Goal: Find specific page/section: Find specific page/section

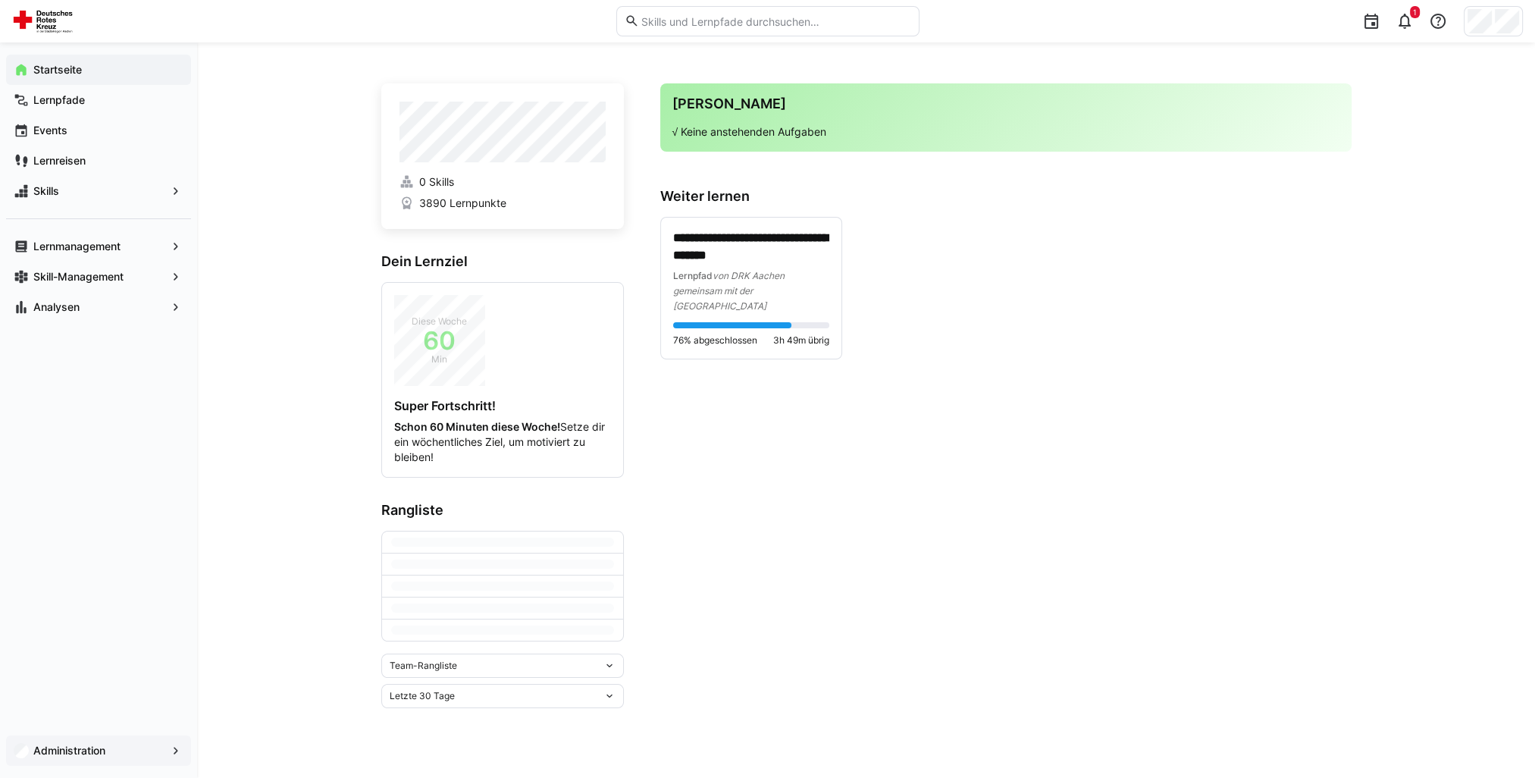
click at [143, 751] on span "Administration" at bounding box center [98, 750] width 135 height 15
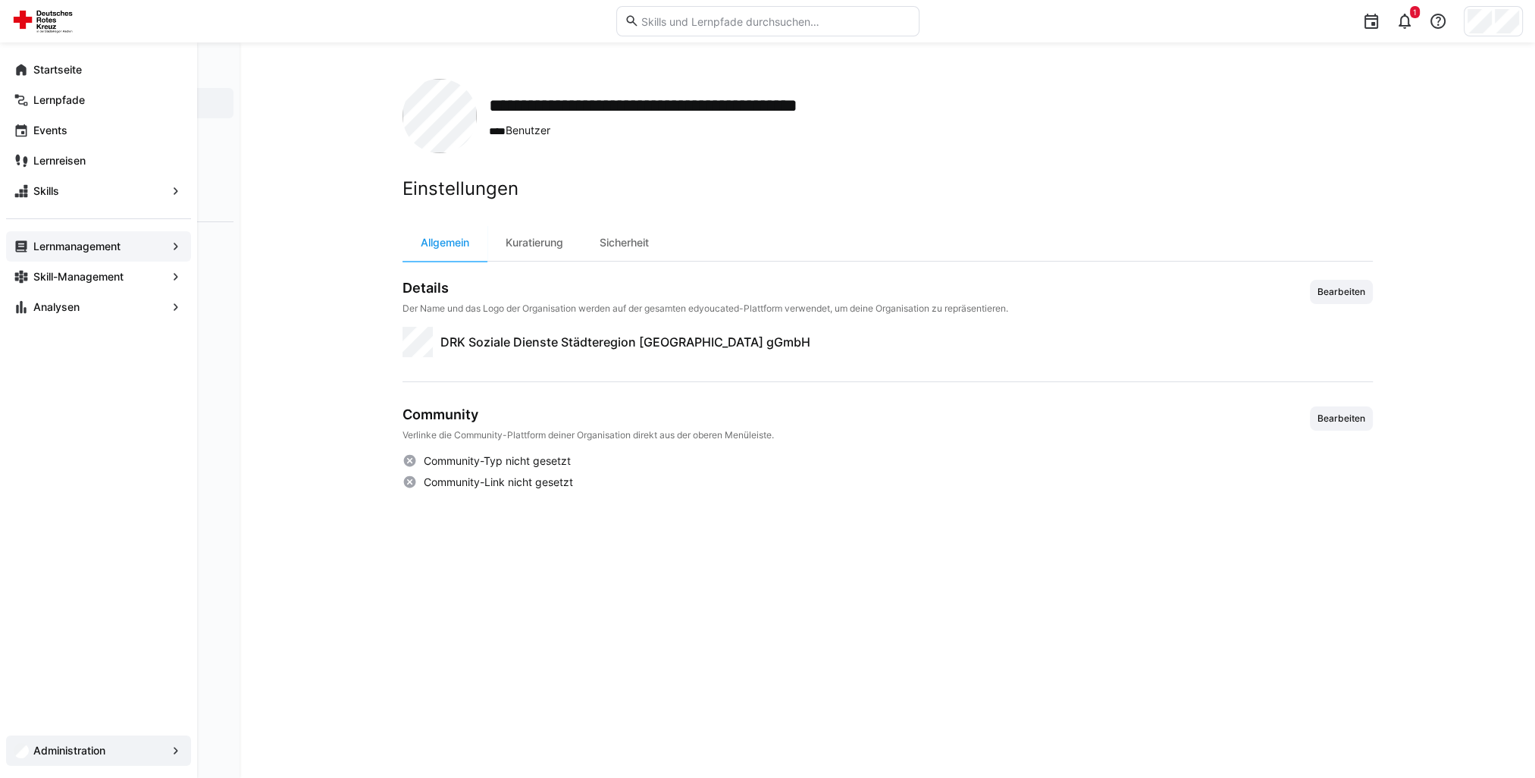
click at [0, 0] on app-navigation-label "Lernmanagement" at bounding box center [0, 0] width 0 height 0
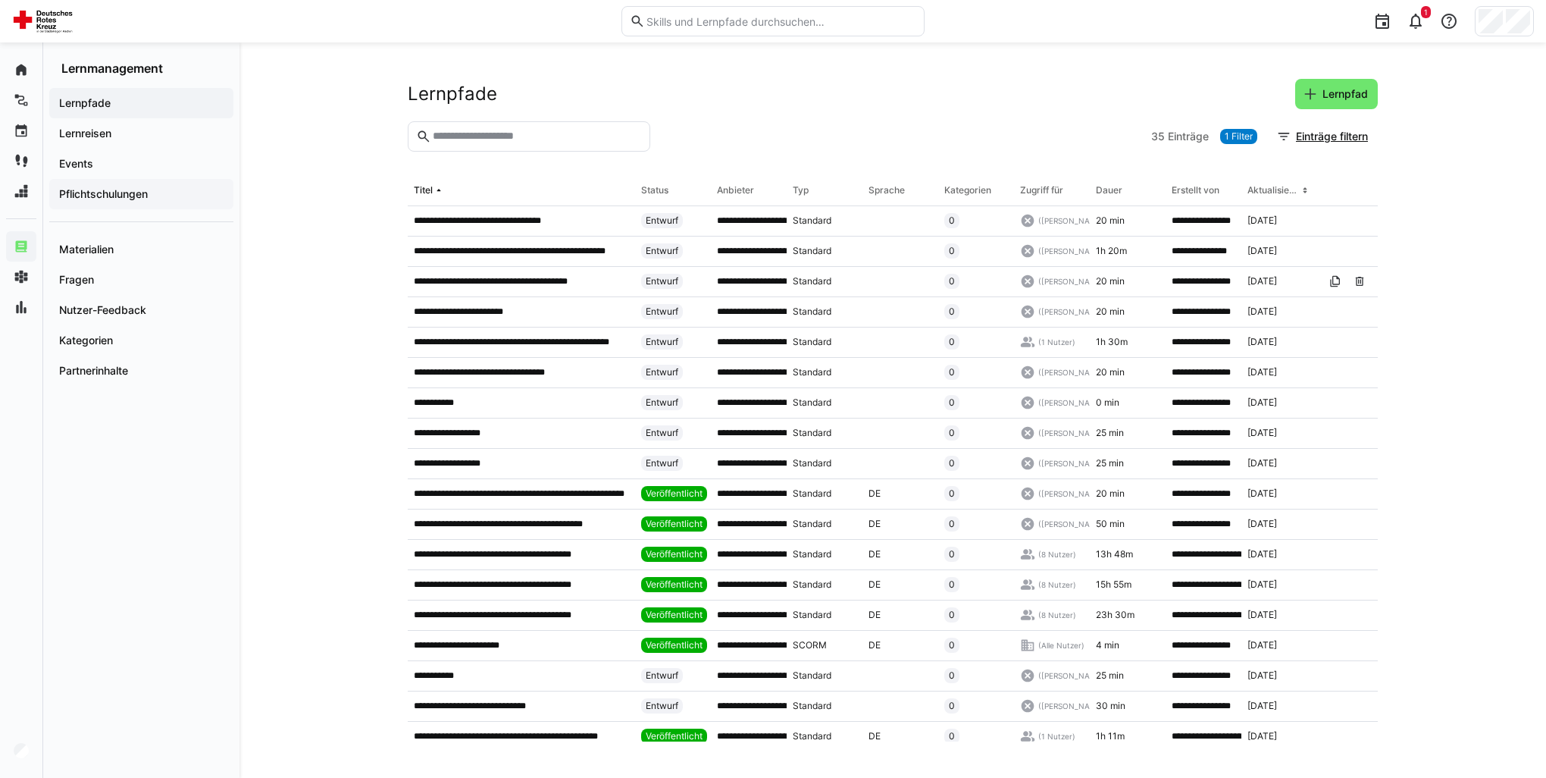
click at [0, 0] on app-navigation-label "Pflichtschulungen" at bounding box center [0, 0] width 0 height 0
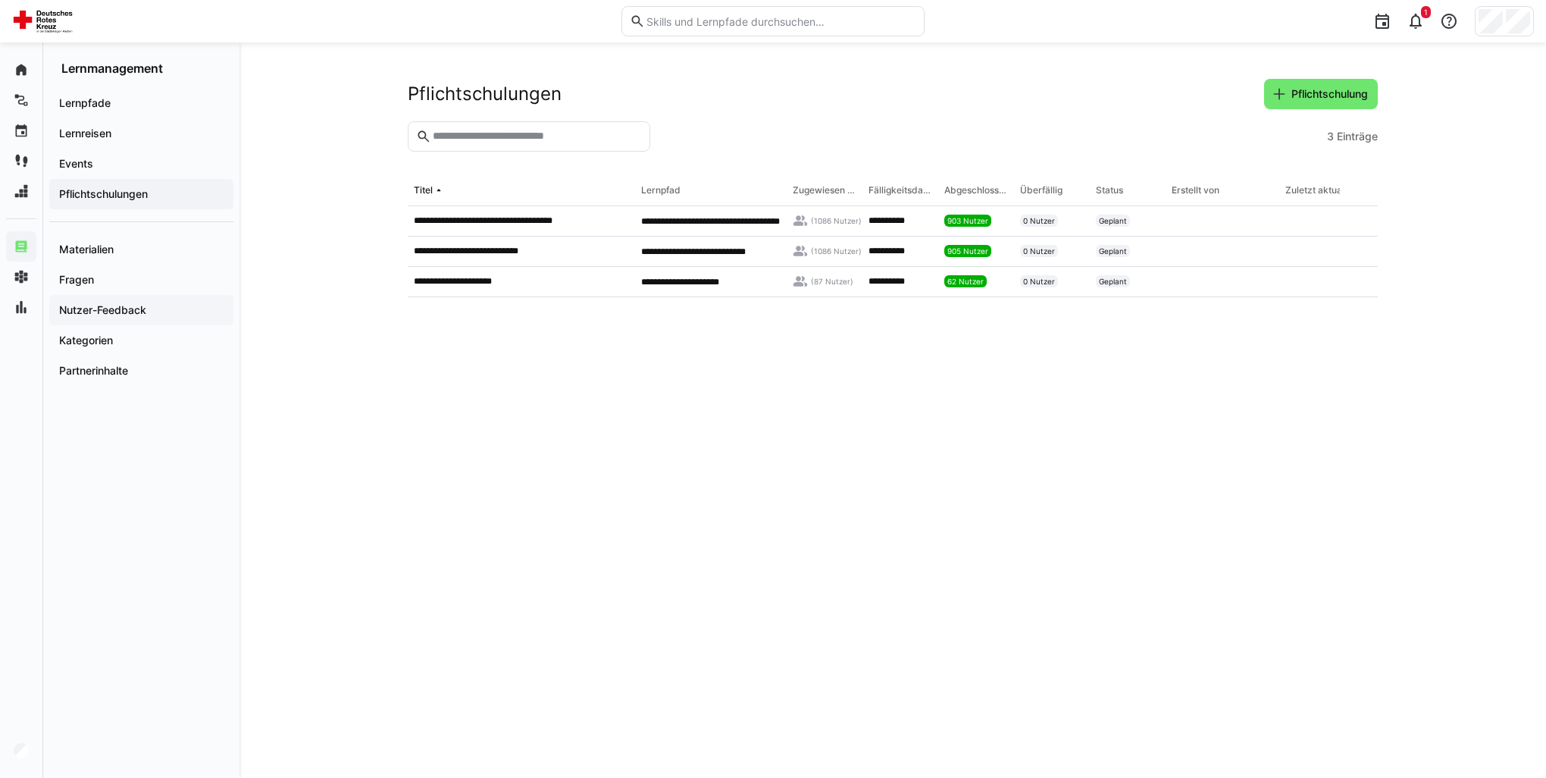
click at [174, 308] on span "Nutzer-Feedback" at bounding box center [141, 309] width 169 height 15
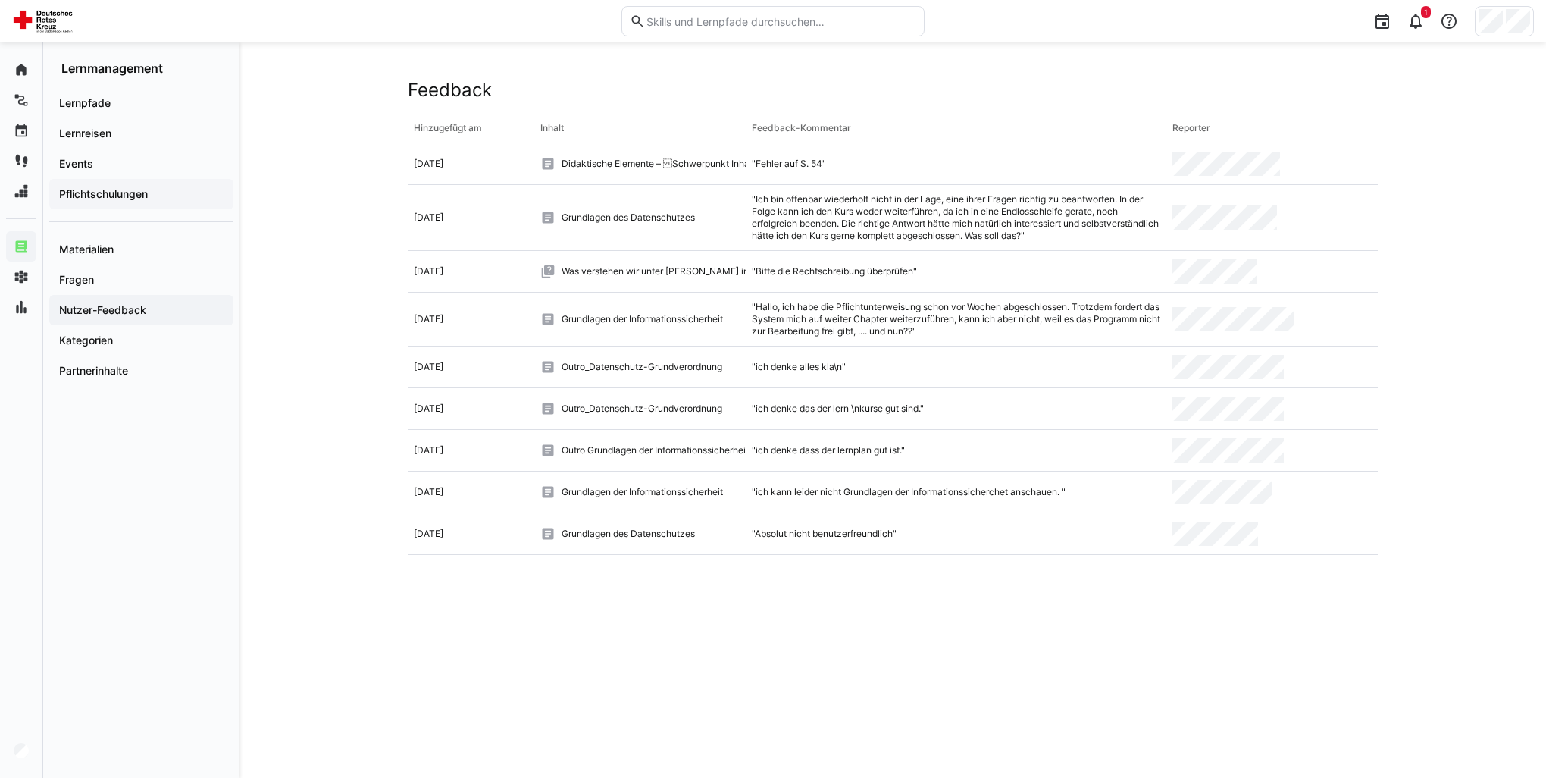
click at [0, 0] on app-navigation-label "Pflichtschulungen" at bounding box center [0, 0] width 0 height 0
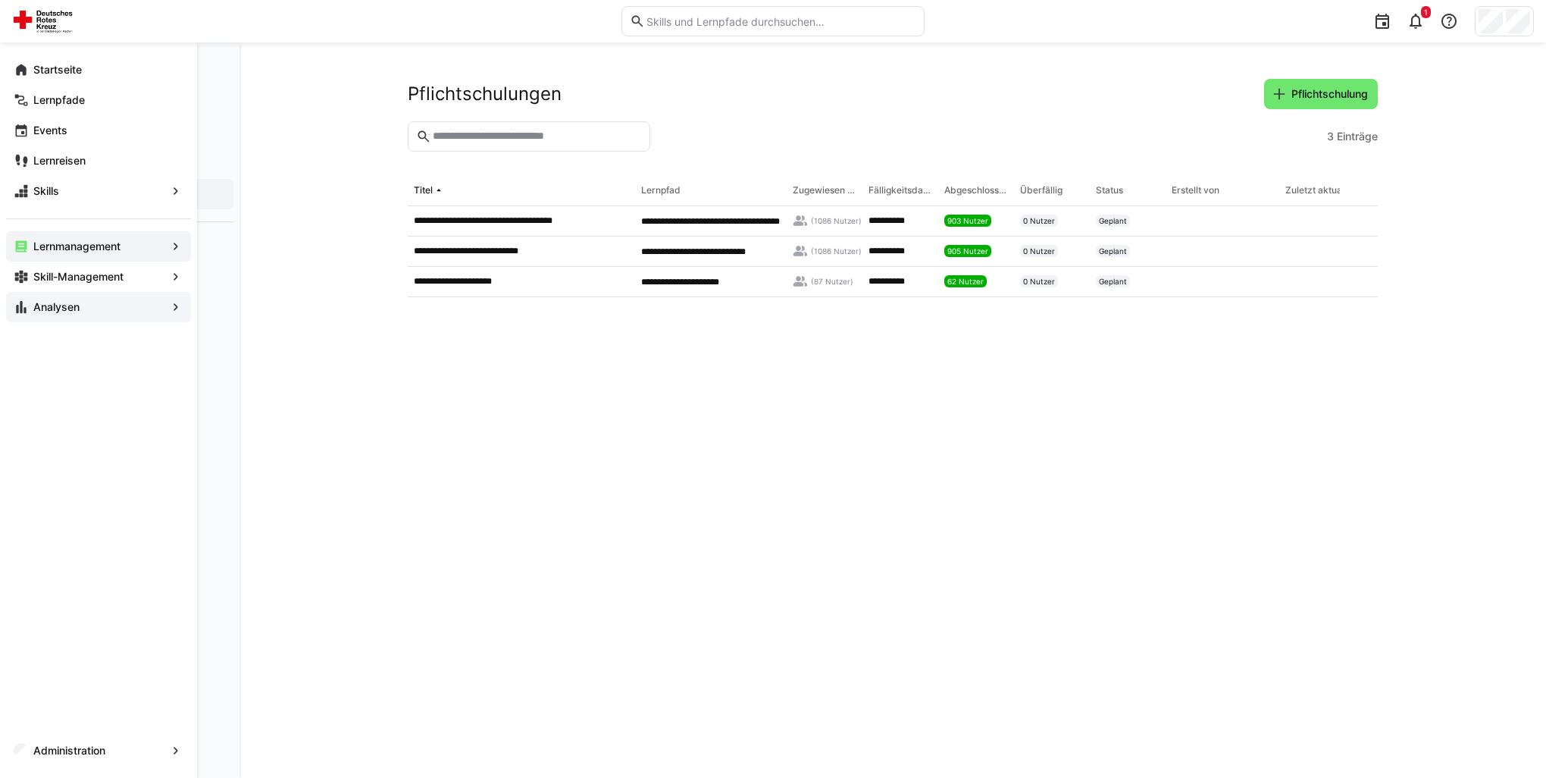
click at [0, 0] on app-navigation-label "Analysen" at bounding box center [0, 0] width 0 height 0
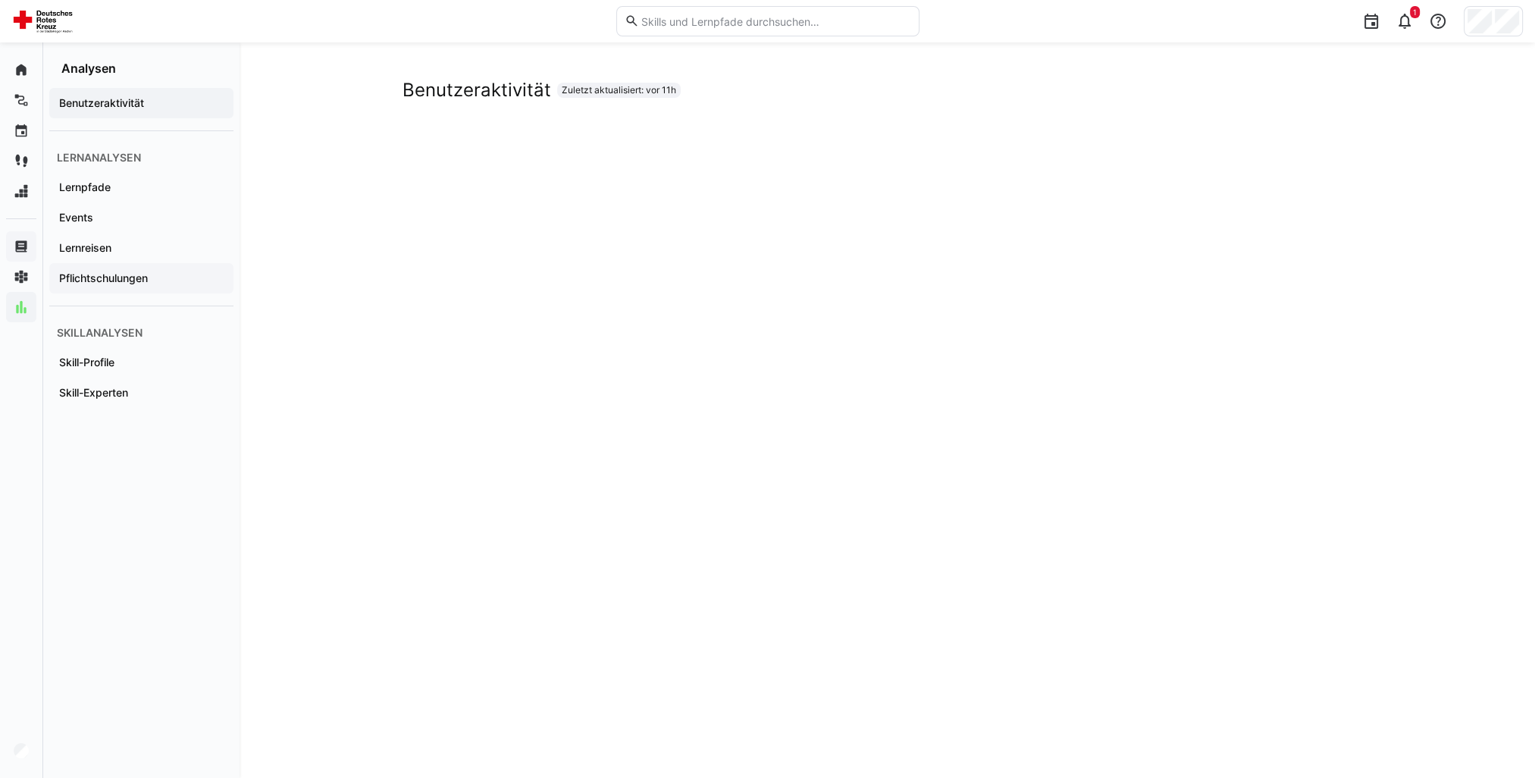
click at [0, 0] on app-navigation-label "Pflichtschulungen" at bounding box center [0, 0] width 0 height 0
